Goal: Task Accomplishment & Management: Use online tool/utility

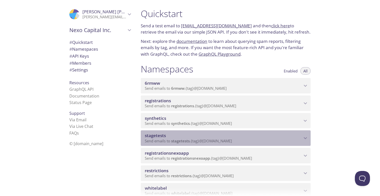
click at [146, 138] on span "stagetests" at bounding box center [155, 136] width 21 height 6
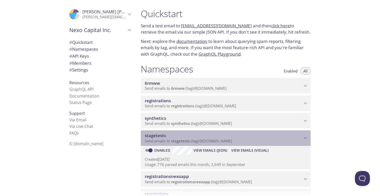
click at [204, 141] on span "Send emails to stagetests . {tag} @[DOMAIN_NAME]" at bounding box center [188, 141] width 87 height 5
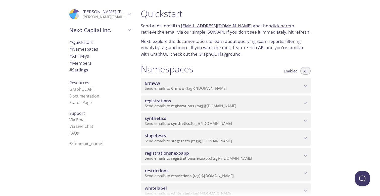
click at [203, 142] on span "Send emails to stagetests . {tag} @[DOMAIN_NAME]" at bounding box center [188, 141] width 87 height 5
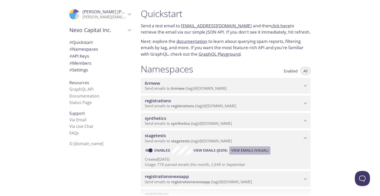
click at [260, 151] on span "View Emails (Visual)" at bounding box center [249, 151] width 37 height 6
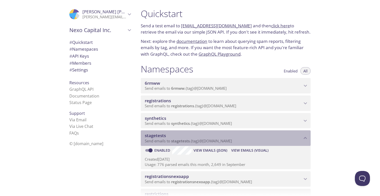
click at [194, 142] on span "Send emails to stagetests . {tag} @[DOMAIN_NAME]" at bounding box center [188, 141] width 87 height 5
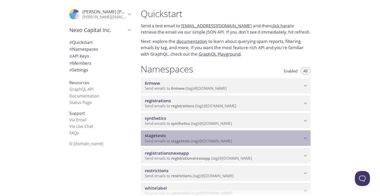
click at [193, 142] on span "Send emails to stagetests . {tag} @[DOMAIN_NAME]" at bounding box center [188, 141] width 87 height 5
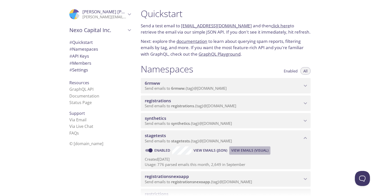
click at [250, 152] on span "View Emails (Visual)" at bounding box center [249, 151] width 37 height 6
click at [249, 151] on span "View Emails (Visual)" at bounding box center [249, 151] width 37 height 6
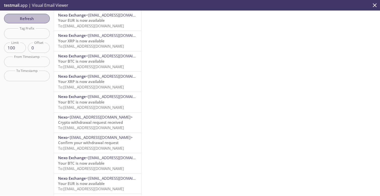
drag, startPoint x: 38, startPoint y: 16, endPoint x: 121, endPoint y: 17, distance: 83.1
click at [38, 16] on span "Refresh" at bounding box center [27, 18] width 38 height 7
click at [60, 6] on p "testmail .app | Visual Email Viewer" at bounding box center [35, 5] width 71 height 11
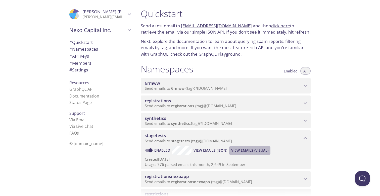
click at [264, 150] on span "View Emails (Visual)" at bounding box center [249, 151] width 37 height 6
click at [252, 151] on span "View Emails (Visual)" at bounding box center [249, 151] width 37 height 6
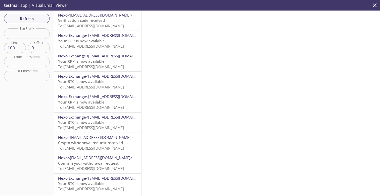
click at [74, 24] on span "To: [EMAIL_ADDRESS][DOMAIN_NAME]" at bounding box center [91, 25] width 66 height 5
